Goal: Communication & Community: Answer question/provide support

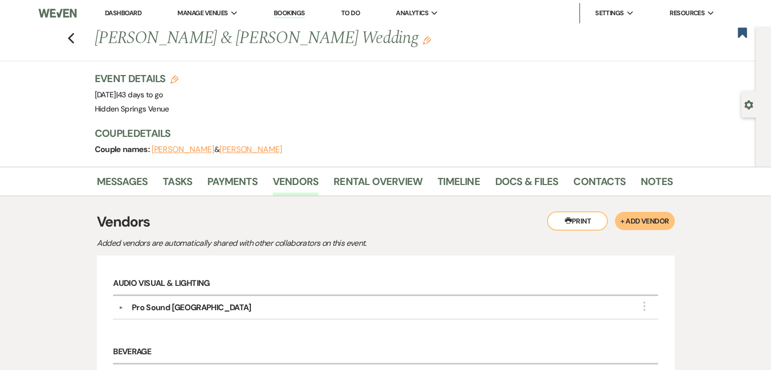
click at [137, 15] on link "Dashboard" at bounding box center [123, 13] width 36 height 9
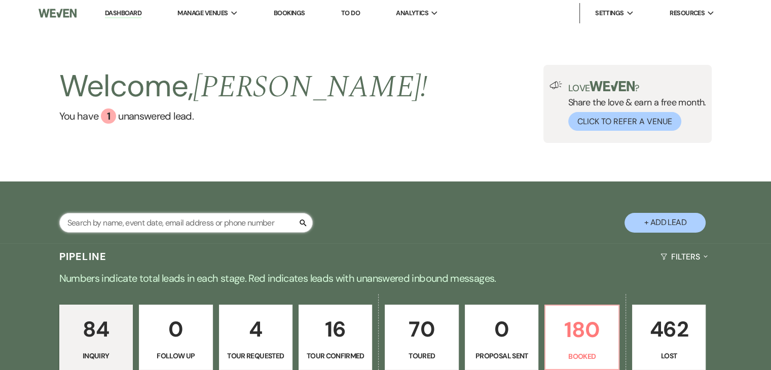
click at [174, 225] on input "text" at bounding box center [185, 223] width 253 height 20
type input "meg"
select select "5"
select select "8"
select select "11"
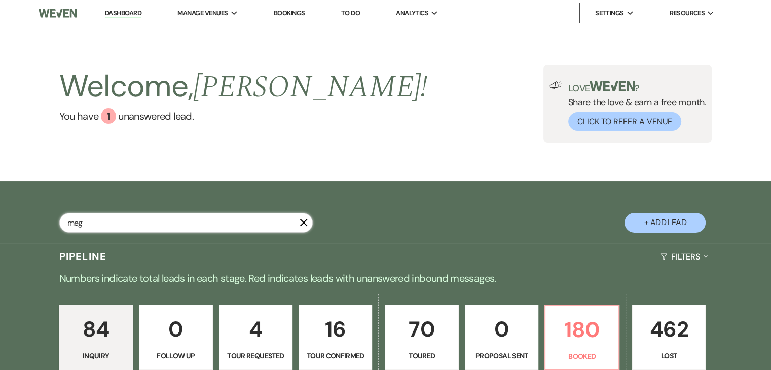
select select "8"
select select "5"
select select "8"
select select "5"
select select "8"
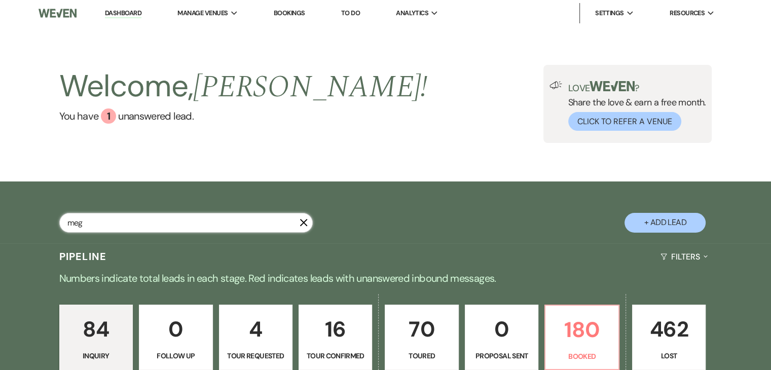
select select "5"
select select "8"
select select "6"
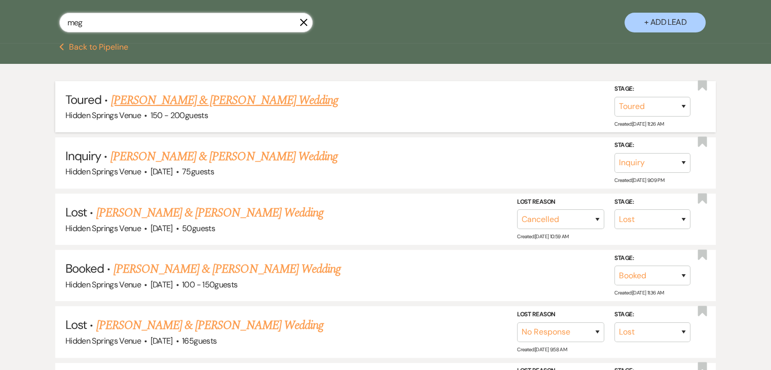
scroll to position [201, 0]
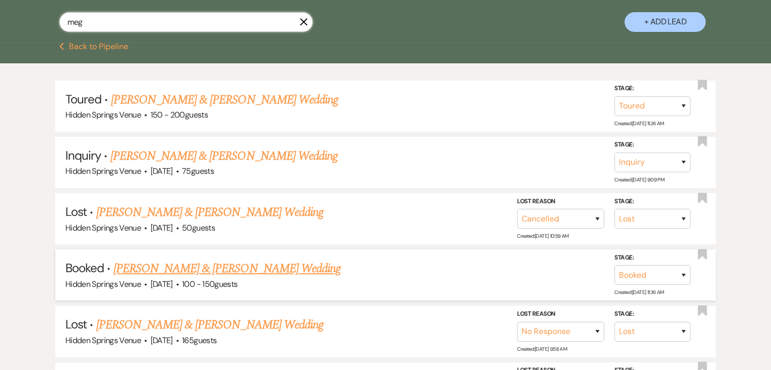
type input "meg"
click at [209, 271] on link "[PERSON_NAME] & [PERSON_NAME] Wedding" at bounding box center [227, 268] width 227 height 18
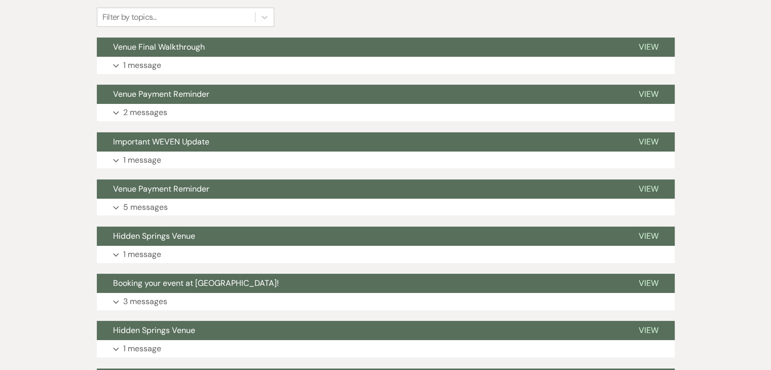
scroll to position [249, 0]
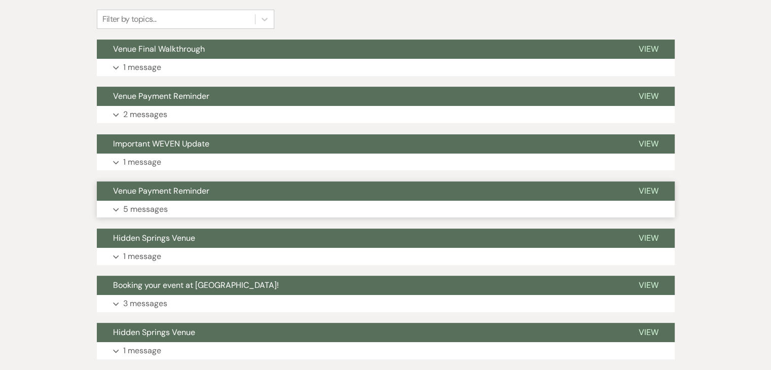
click at [249, 200] on button "Venue Payment Reminder" at bounding box center [360, 190] width 526 height 19
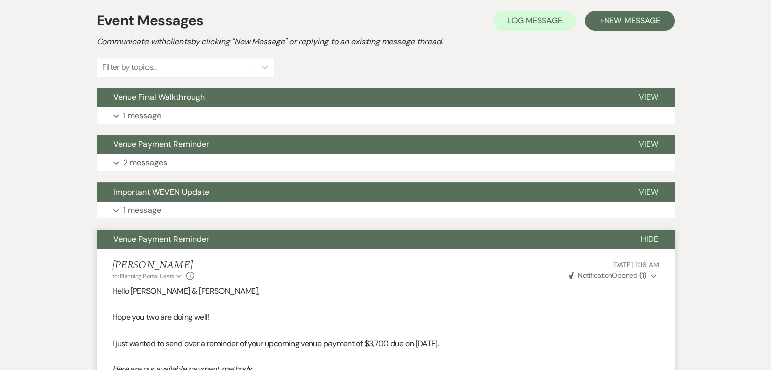
scroll to position [0, 0]
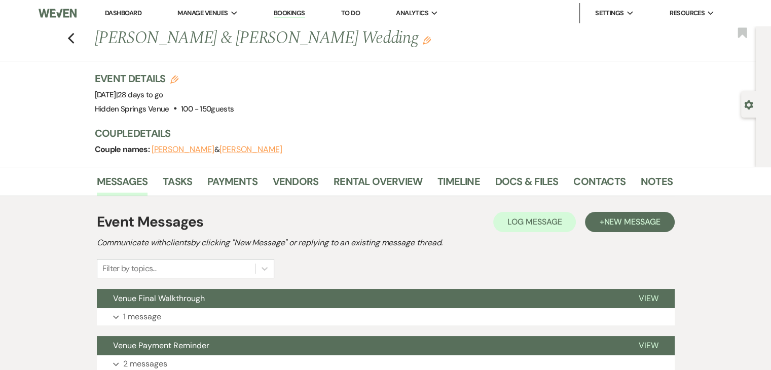
click at [135, 13] on link "Dashboard" at bounding box center [123, 13] width 36 height 9
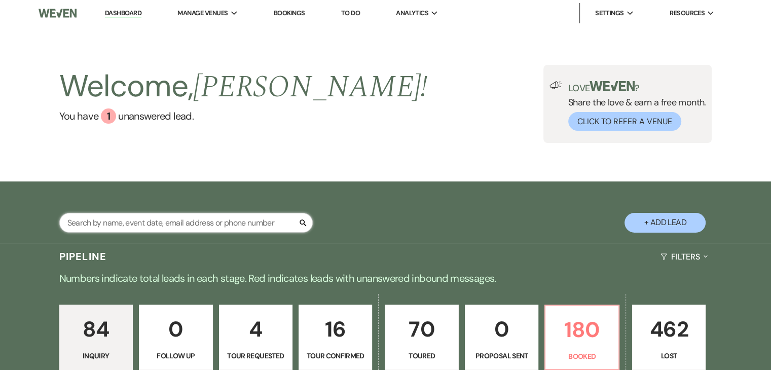
click at [221, 226] on input "text" at bounding box center [185, 223] width 253 height 20
type input "[PERSON_NAME]"
select select "5"
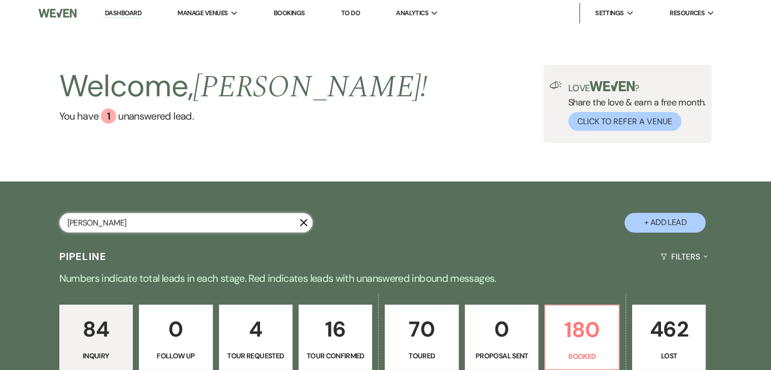
select select "8"
select select "5"
select select "8"
select select "11"
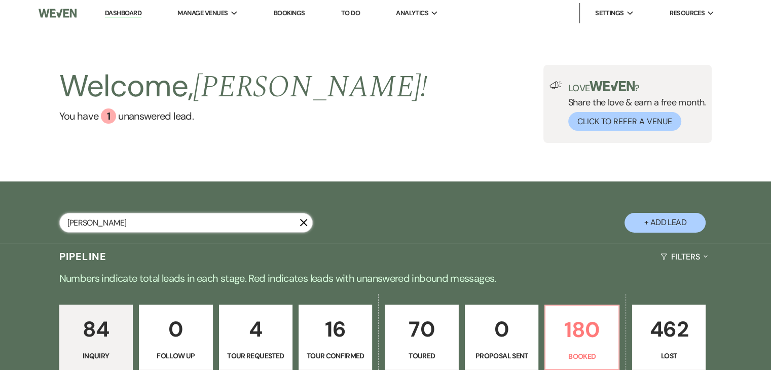
select select "8"
select select "6"
select select "8"
select select "6"
select select "8"
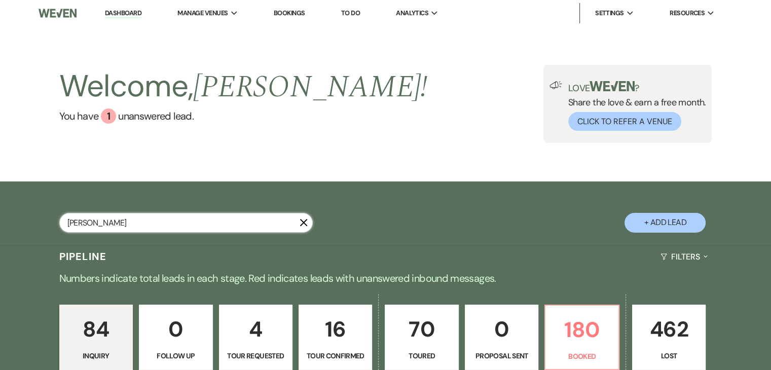
select select "4"
select select "8"
select select "5"
select select "8"
select select "5"
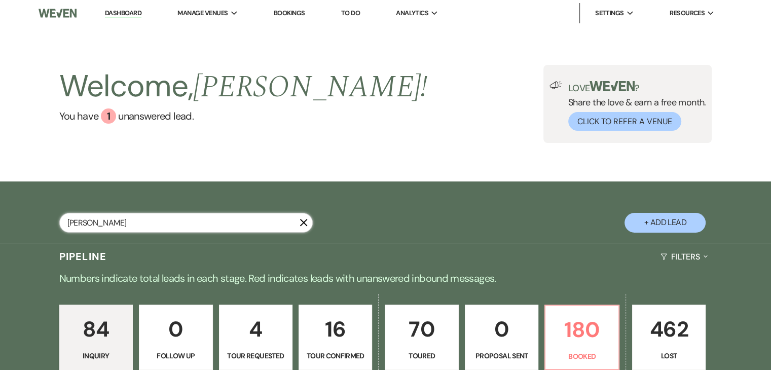
select select "8"
select select "6"
select select "8"
select select "4"
select select "8"
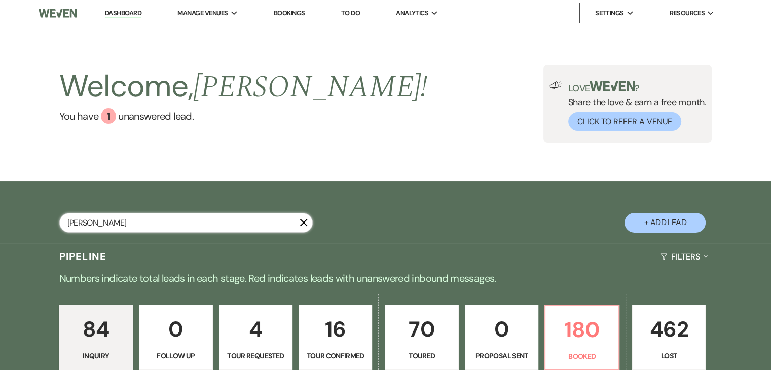
select select "4"
select select "8"
select select "4"
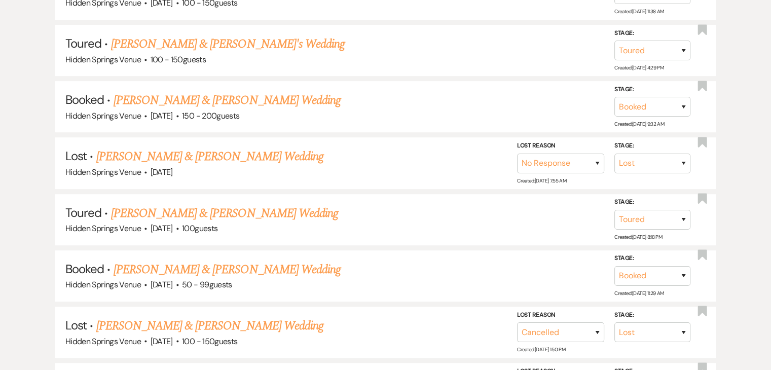
scroll to position [370, 0]
type input "[PERSON_NAME]"
click at [262, 261] on link "[PERSON_NAME] & [PERSON_NAME] Wedding" at bounding box center [227, 268] width 227 height 18
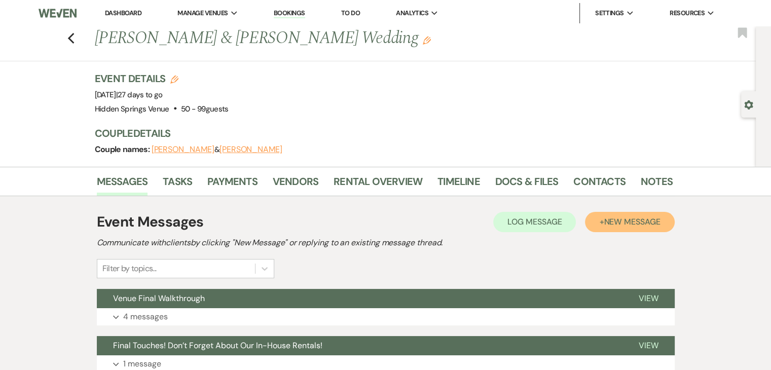
click at [623, 227] on button "+ New Message" at bounding box center [629, 222] width 89 height 20
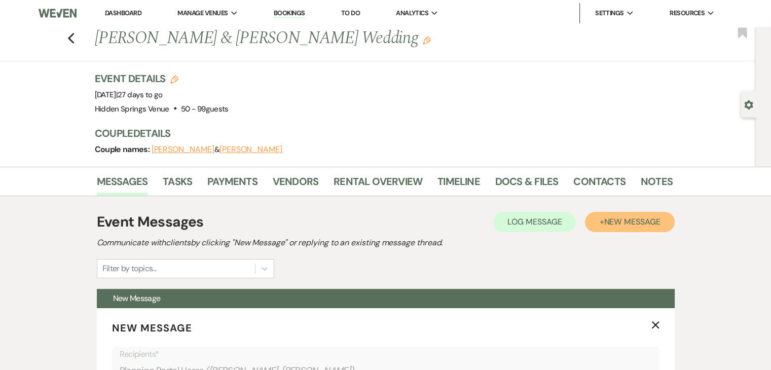
scroll to position [192, 0]
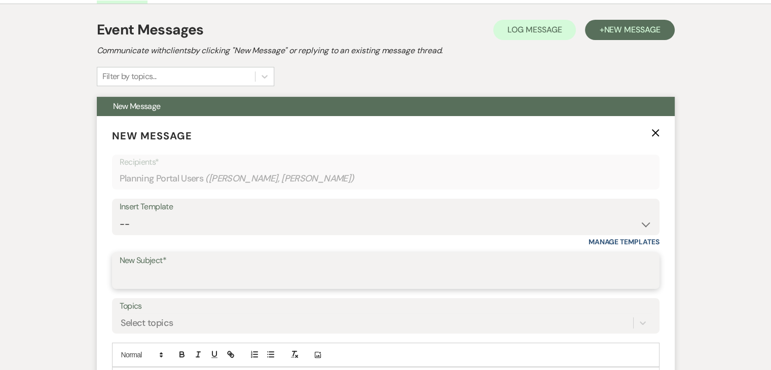
click at [398, 280] on input "New Subject*" at bounding box center [386, 278] width 532 height 20
type input "Final Walk Through: Follow up"
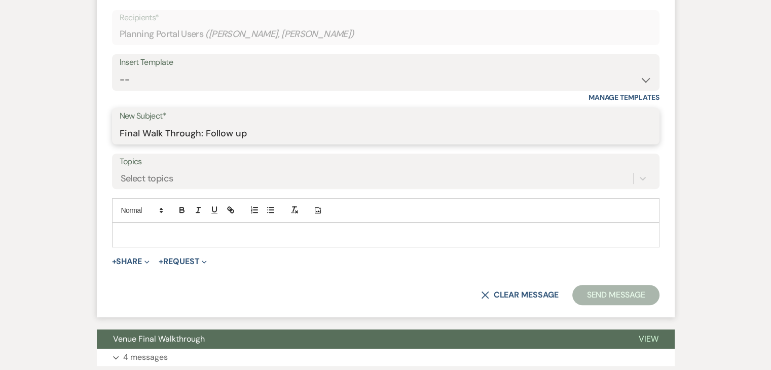
scroll to position [386, 0]
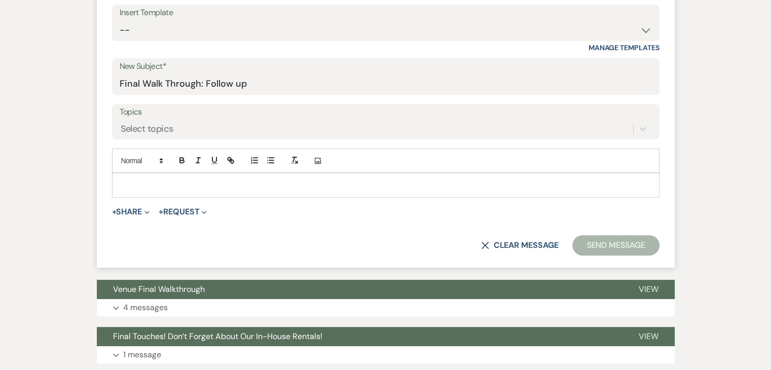
click at [265, 190] on div at bounding box center [386, 184] width 546 height 23
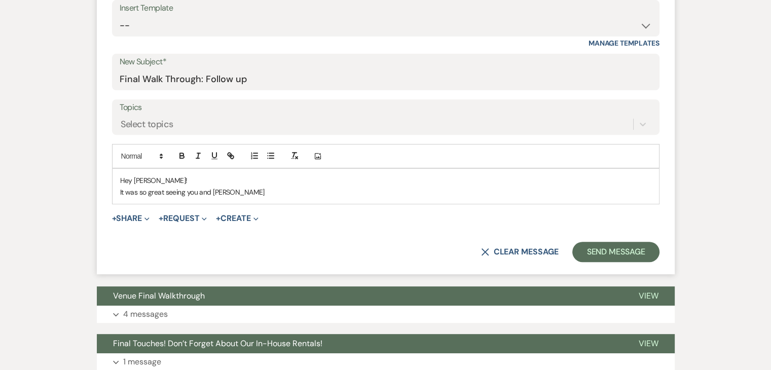
scroll to position [393, 0]
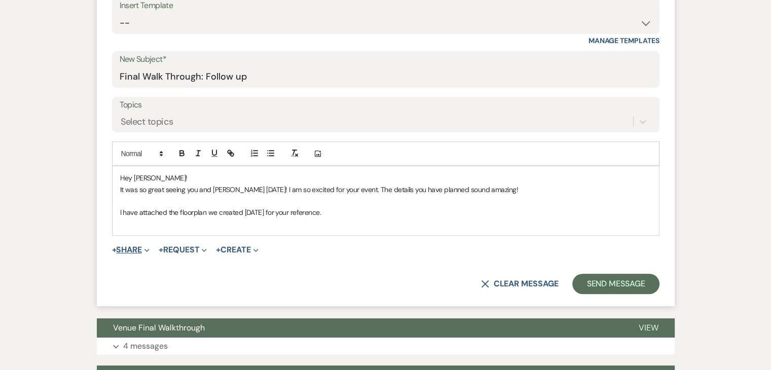
click at [138, 249] on button "+ Share Expand" at bounding box center [131, 250] width 38 height 8
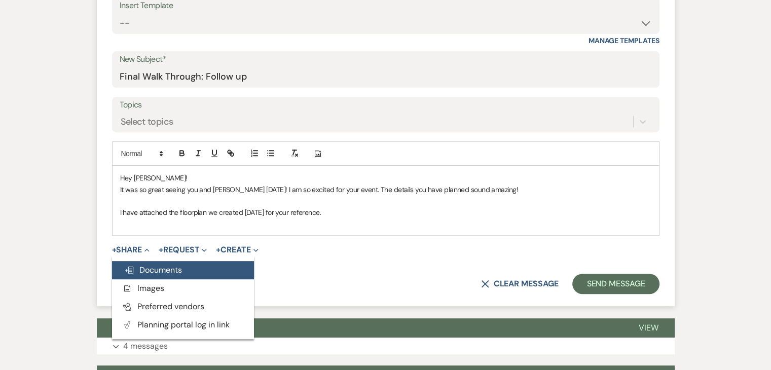
click at [156, 269] on span "Doc Upload Documents" at bounding box center [153, 270] width 58 height 11
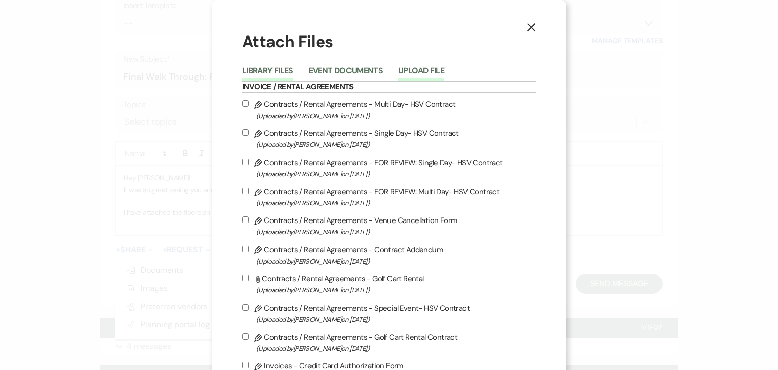
click at [409, 71] on button "Upload File" at bounding box center [421, 74] width 46 height 14
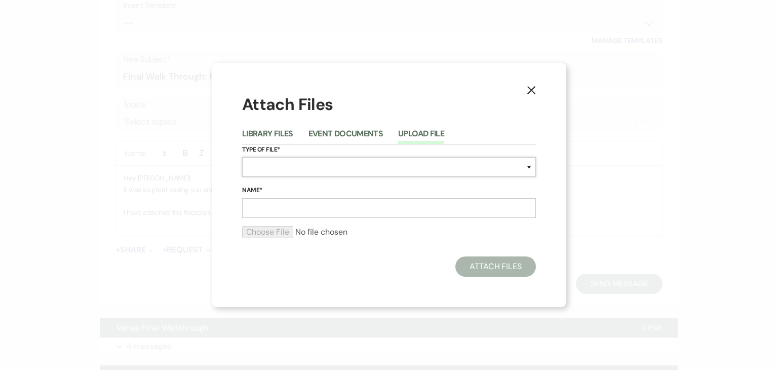
click at [354, 165] on select "Special Event Insurance Vendor Certificate of Insurance Contracts / Rental Agre…" at bounding box center [389, 167] width 294 height 20
select select "24"
click at [242, 157] on select "Special Event Insurance Vendor Certificate of Insurance Contracts / Rental Agre…" at bounding box center [389, 167] width 294 height 20
click at [313, 209] on input "Name*" at bounding box center [389, 208] width 294 height 20
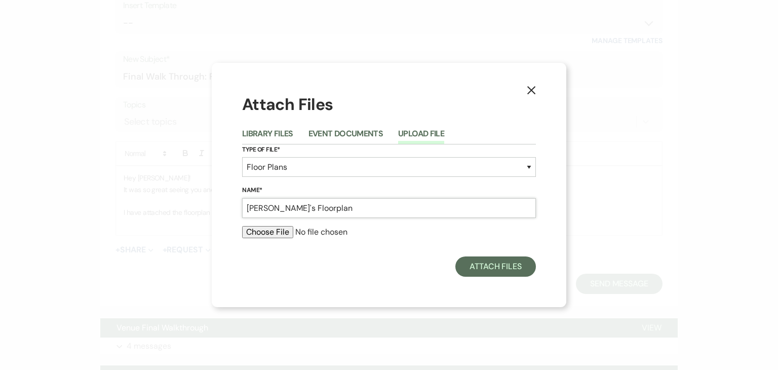
type input "[PERSON_NAME]'s Floorplan"
click at [247, 231] on input "file" at bounding box center [389, 232] width 294 height 12
type input "C:\fakepath\[PERSON_NAME].pdf"
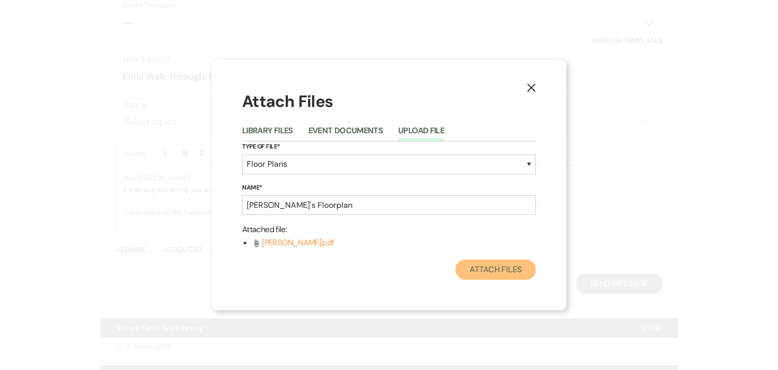
click at [509, 276] on button "Attach Files" at bounding box center [496, 269] width 81 height 20
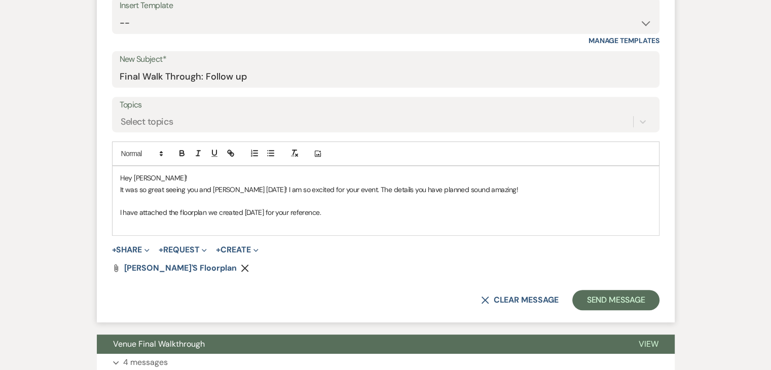
click at [307, 221] on p at bounding box center [385, 223] width 531 height 11
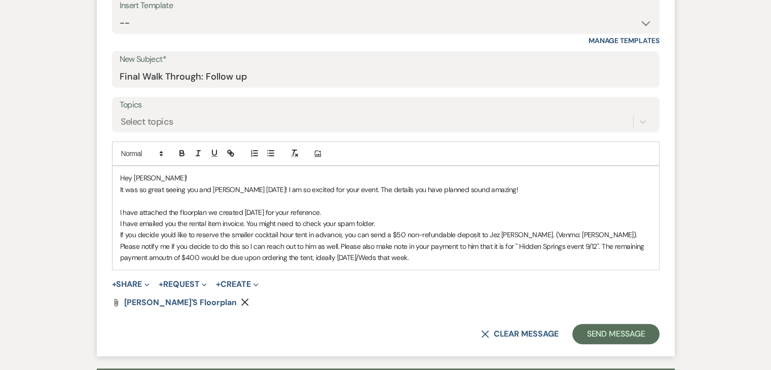
click at [314, 256] on p "If you decide you'd like to reserve the smaller cocktail hour tent in advance, …" at bounding box center [385, 246] width 531 height 34
click at [330, 254] on p "If you decide you'd like to reserve the smaller cocktail hour tent in advance, …" at bounding box center [385, 246] width 531 height 34
click at [116, 234] on div "Hey [PERSON_NAME]! It was so great seeing you and [PERSON_NAME] [DATE]! I am so…" at bounding box center [386, 217] width 546 height 103
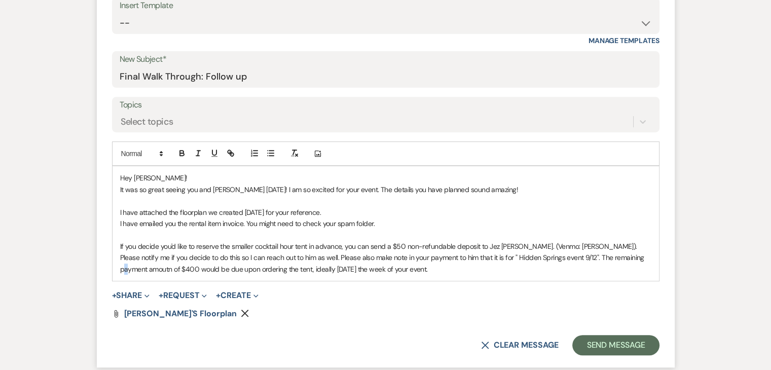
drag, startPoint x: 116, startPoint y: 234, endPoint x: 633, endPoint y: 255, distance: 517.9
click at [633, 255] on p "If you decide you'd like to reserve the smaller cocktail hour tent in advance, …" at bounding box center [385, 258] width 531 height 34
drag, startPoint x: 633, startPoint y: 255, endPoint x: 627, endPoint y: 257, distance: 6.4
click at [627, 257] on p "If you decide you'd like to reserve the smaller cocktail hour tent in advance, …" at bounding box center [385, 258] width 531 height 34
click at [182, 266] on p "If you decide you'd like to reserve the smaller cocktail hour tent in advance, …" at bounding box center [385, 258] width 531 height 34
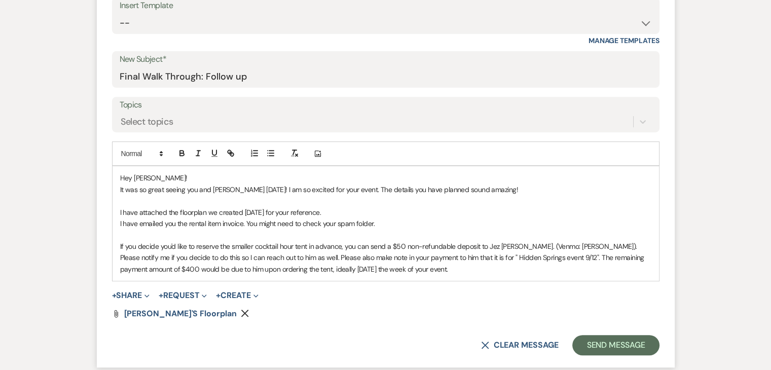
click at [395, 270] on p "If you decide you'd like to reserve the smaller cocktail hour tent in advance, …" at bounding box center [385, 258] width 531 height 34
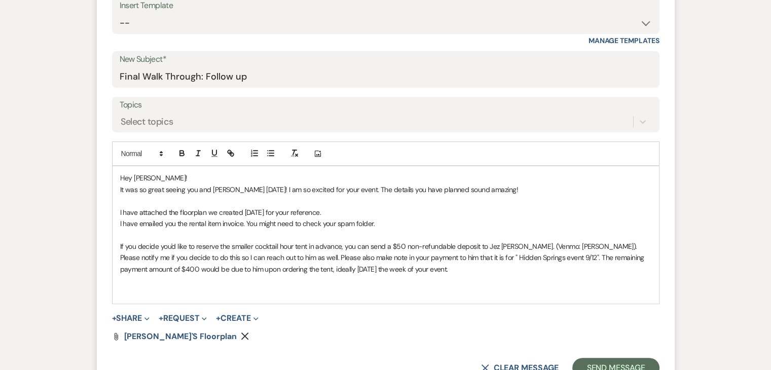
click at [114, 221] on div "Hey [PERSON_NAME]! It was so great seeing you and [PERSON_NAME] [DATE]! I am so…" at bounding box center [386, 234] width 546 height 137
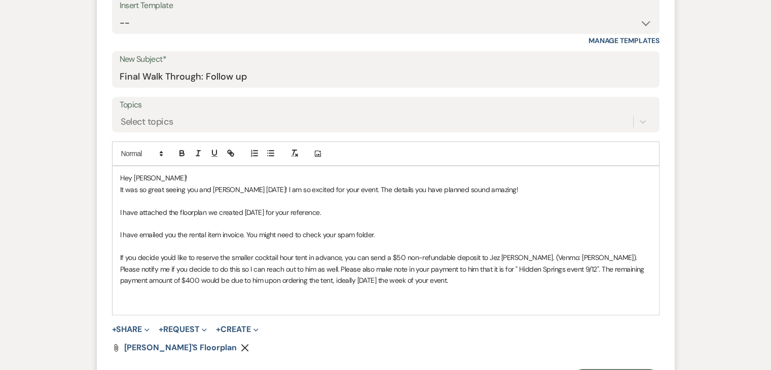
click at [373, 293] on p at bounding box center [385, 291] width 531 height 11
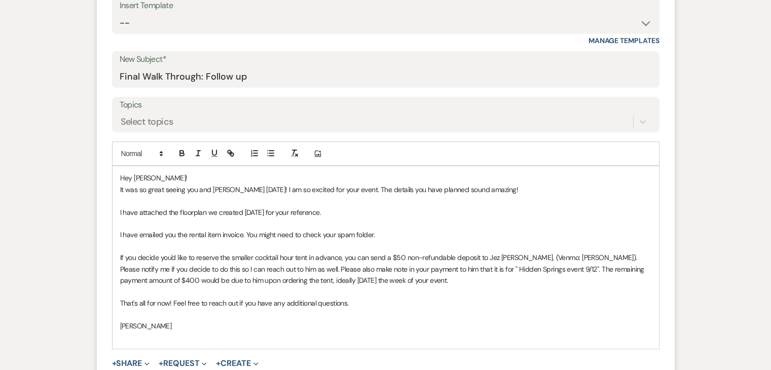
click at [372, 302] on p "That's all for now! Feel free to reach out if you have any additional questions." at bounding box center [385, 303] width 531 height 11
click at [231, 256] on p "If you decide you'd like to reserve the smaller cocktail hour tent in advance, …" at bounding box center [385, 269] width 531 height 34
click at [341, 257] on p "If you decide you'd like to place a hold on the smaller cocktail hour tent in a…" at bounding box center [385, 269] width 531 height 34
click at [365, 259] on p "If you decide you'd like to place a hold on the smaller cocktail hour tent in a…" at bounding box center [385, 269] width 531 height 34
click at [361, 257] on p "If you decide you'd like to place a hold on the smaller cocktail hour tent to g…" at bounding box center [385, 269] width 531 height 34
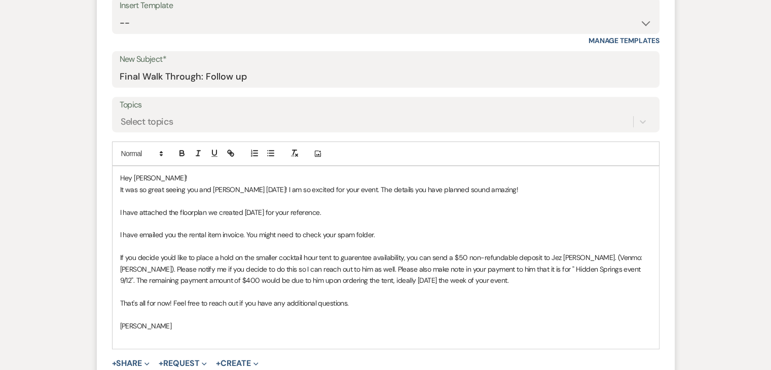
click at [369, 267] on p "If you decide you'd like to place a hold on the smaller cocktail hour tent to g…" at bounding box center [385, 269] width 531 height 34
click at [462, 271] on p "If you decide you'd like to place a hold on the smaller cocktail hour tent to g…" at bounding box center [385, 269] width 531 height 34
click at [269, 188] on p "It was so great seeing you and [PERSON_NAME] [DATE]! I am so excited for your e…" at bounding box center [385, 189] width 531 height 11
click at [342, 218] on p at bounding box center [385, 223] width 531 height 11
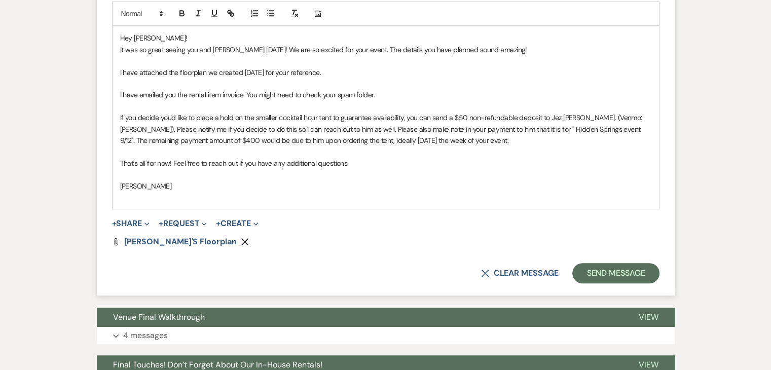
scroll to position [545, 0]
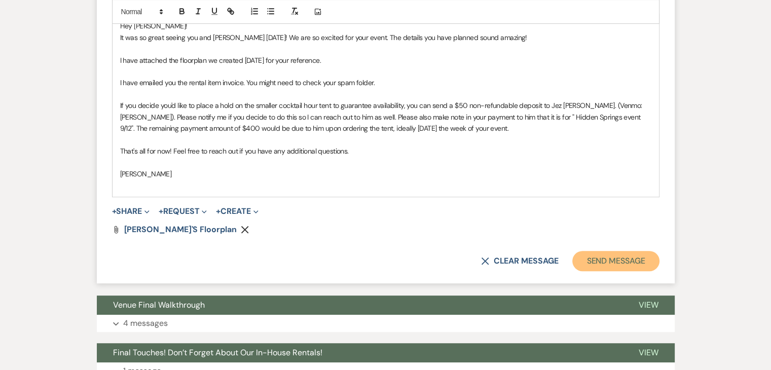
click at [622, 257] on button "Send Message" at bounding box center [615, 261] width 87 height 20
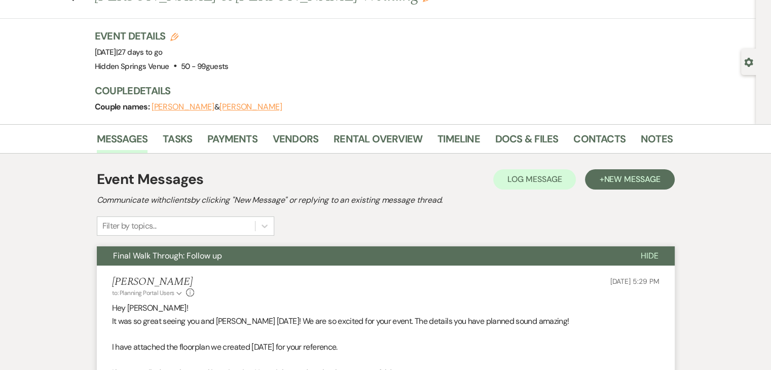
scroll to position [0, 0]
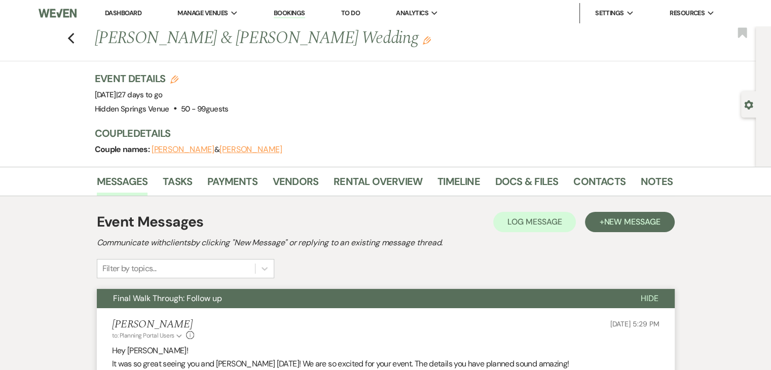
click at [123, 14] on link "Dashboard" at bounding box center [123, 13] width 36 height 9
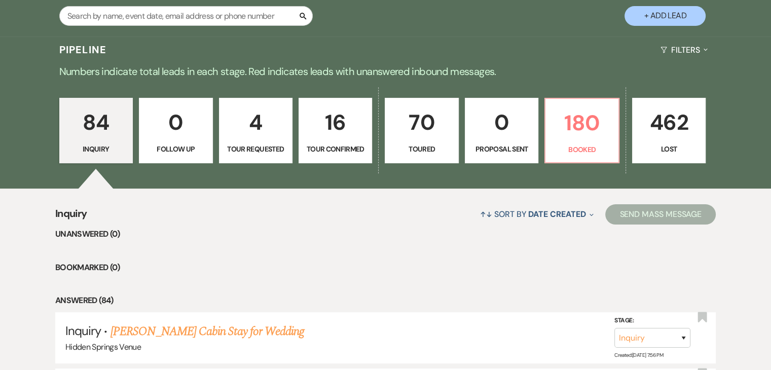
scroll to position [216, 0]
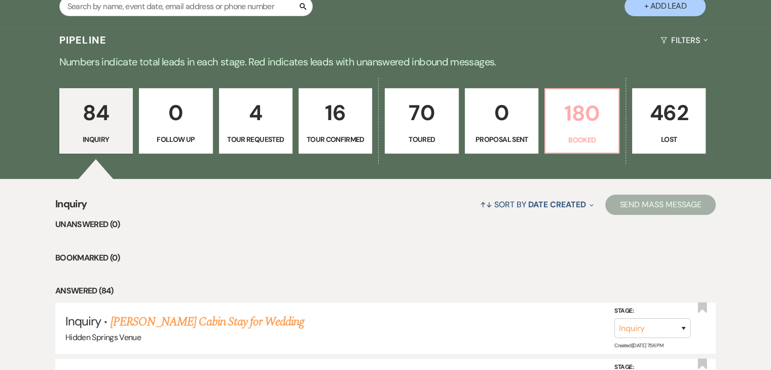
click at [576, 142] on p "Booked" at bounding box center [581, 139] width 60 height 11
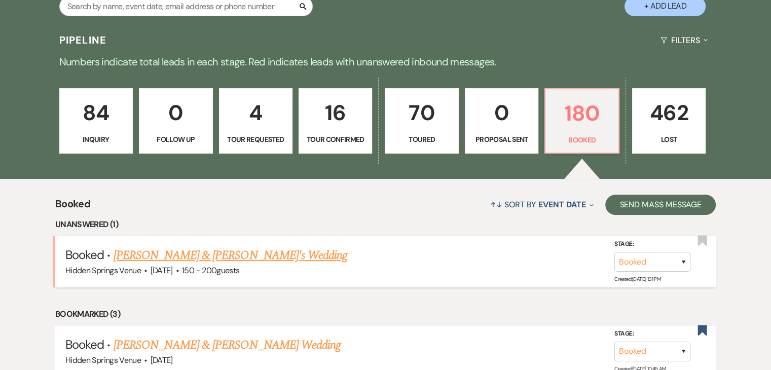
click at [280, 257] on link "[PERSON_NAME] & [PERSON_NAME]'s Wedding" at bounding box center [231, 255] width 234 height 18
